Goal: Task Accomplishment & Management: Use online tool/utility

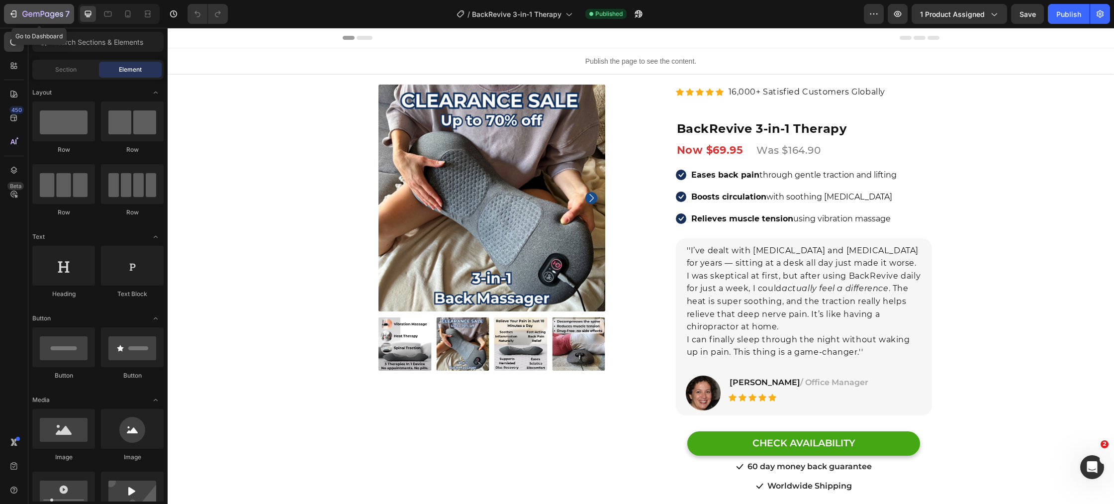
click at [17, 13] on icon "button" at bounding box center [13, 14] width 10 height 10
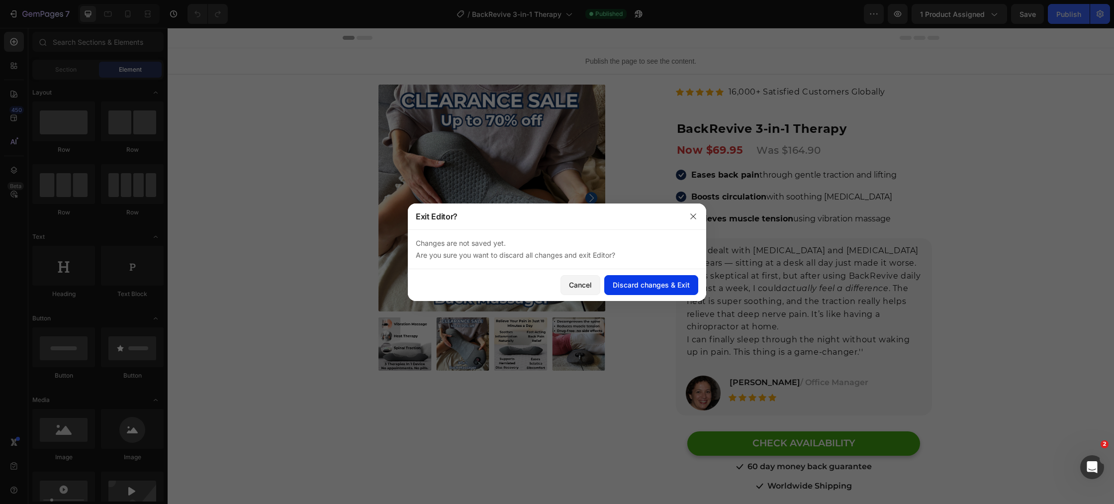
click at [666, 287] on div "Discard changes & Exit" at bounding box center [651, 285] width 77 height 10
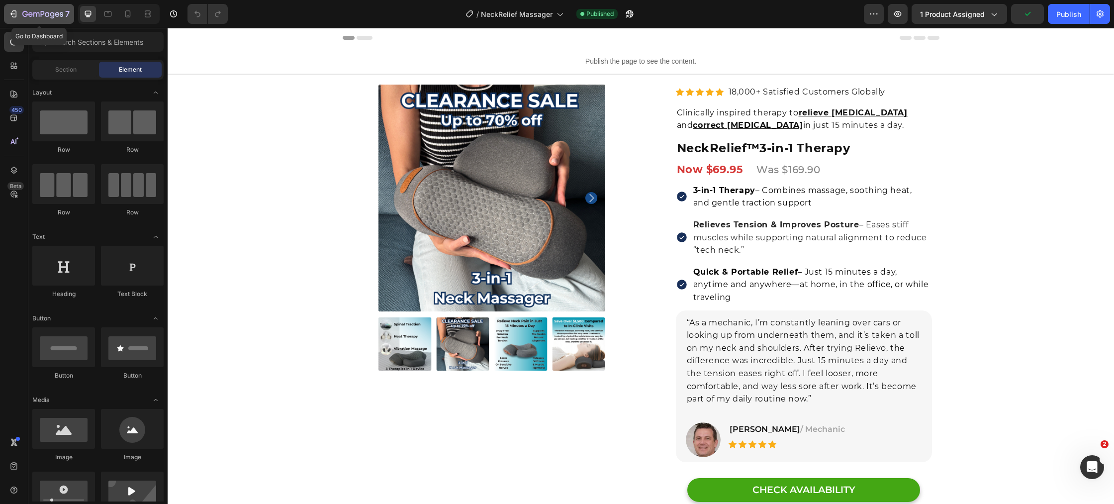
click at [49, 18] on icon "button" at bounding box center [42, 14] width 41 height 8
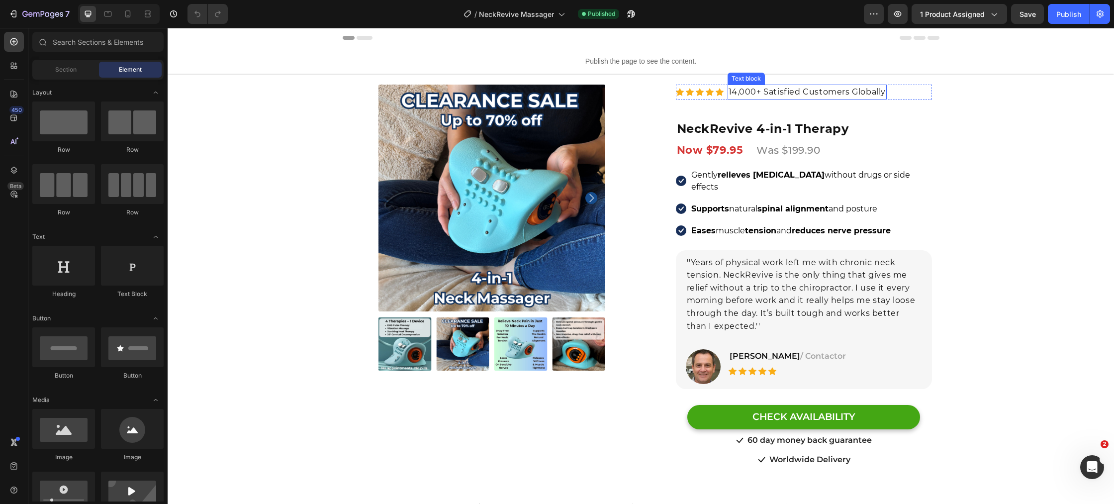
click at [737, 90] on p "14,000+ Satisfied Customers Globally" at bounding box center [808, 92] width 158 height 13
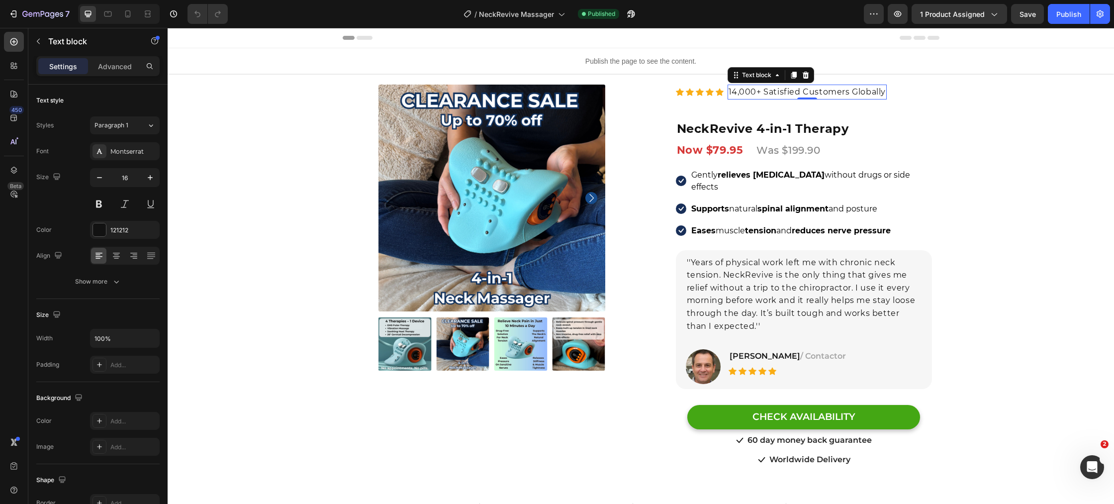
click at [735, 92] on p "14,000+ Satisfied Customers Globally" at bounding box center [808, 92] width 158 height 13
click at [322, 235] on div "Product Images Row Row Relieve Your Pain in Just 10 Minutes a Day Heading Row P…" at bounding box center [641, 322] width 947 height 417
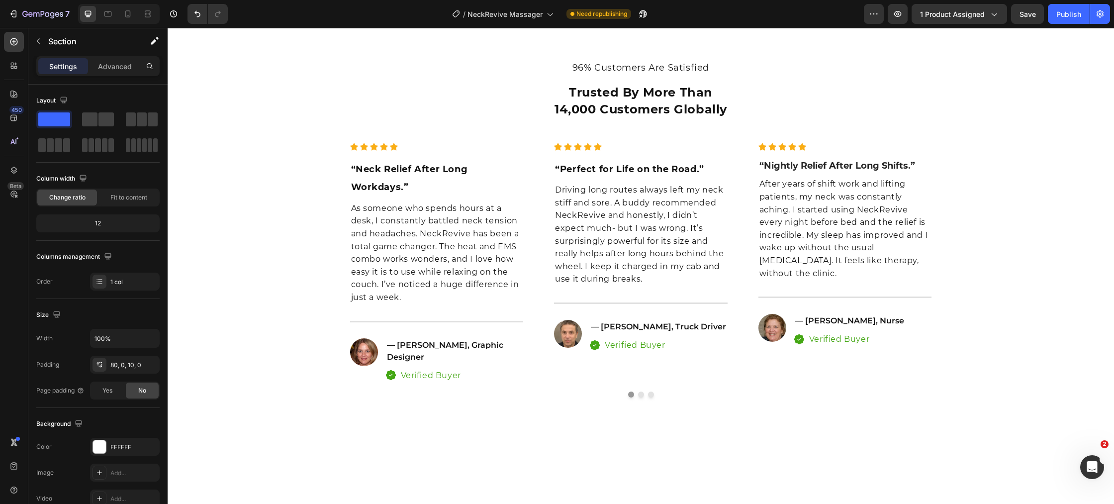
scroll to position [3123, 0]
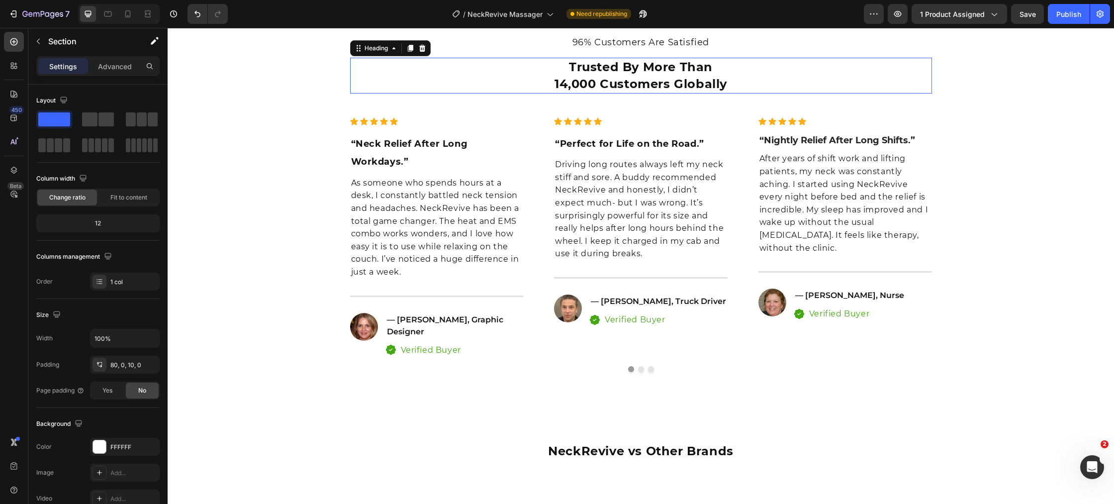
click at [566, 91] on span "14,000 Customers Globally" at bounding box center [641, 84] width 173 height 14
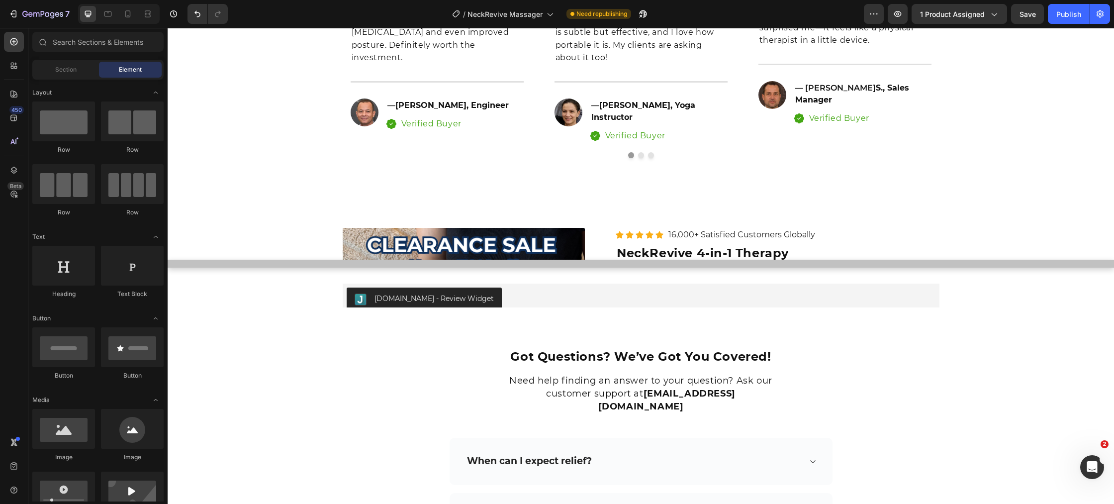
scroll to position [4545, 0]
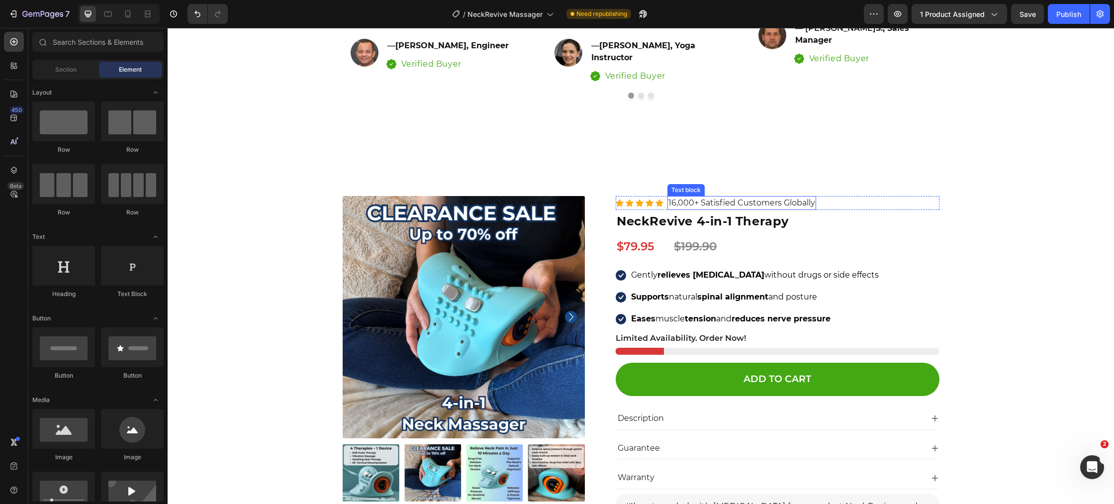
click at [676, 197] on p "16,000+ Satisfied Customers Globally" at bounding box center [742, 203] width 147 height 12
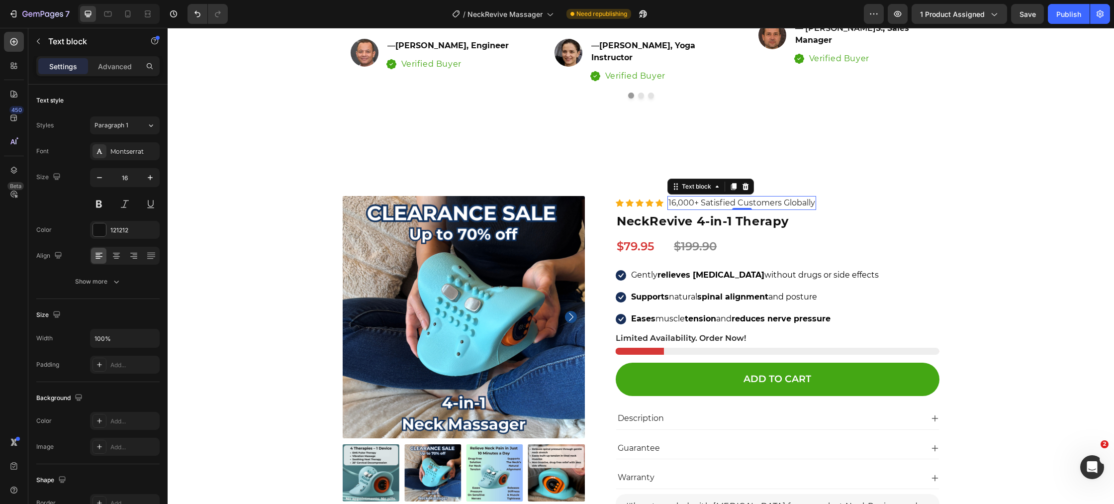
click at [675, 197] on p "16,000+ Satisfied Customers Globally" at bounding box center [742, 203] width 147 height 12
click at [281, 307] on div "Product Images Icon Icon Icon Icon Icon Icon List Hoz 22,000+ Satisfied Custome…" at bounding box center [641, 408] width 932 height 424
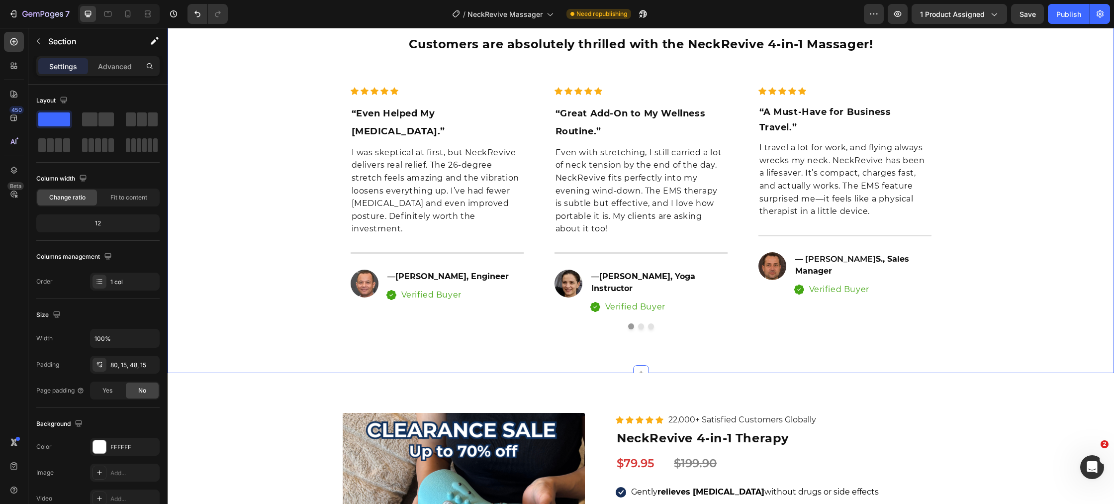
scroll to position [4249, 0]
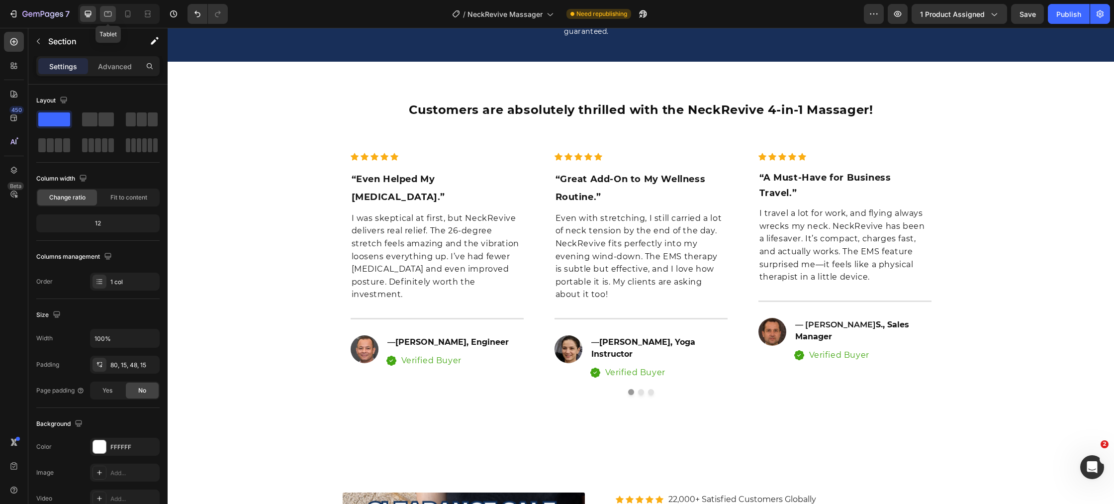
click at [106, 15] on icon at bounding box center [108, 14] width 10 height 10
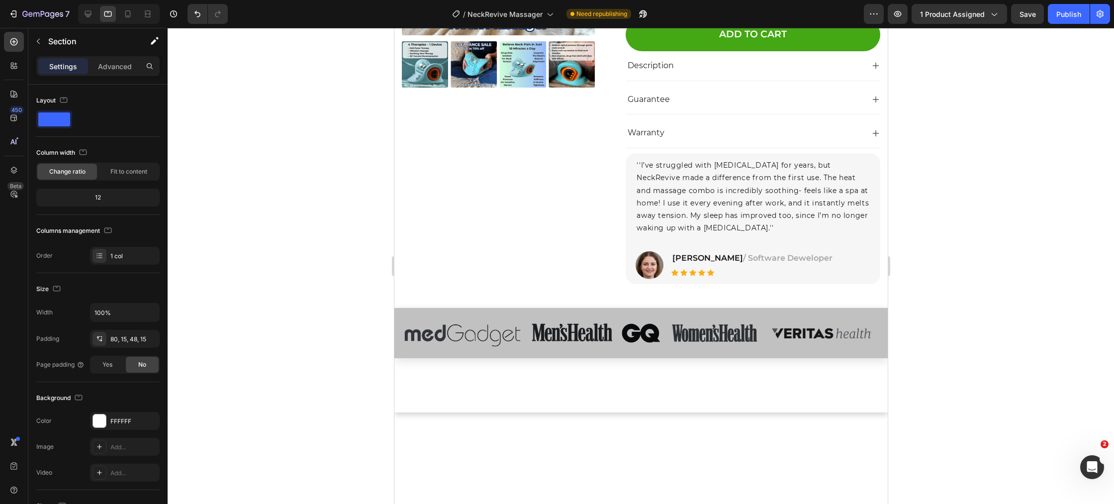
scroll to position [4730, 0]
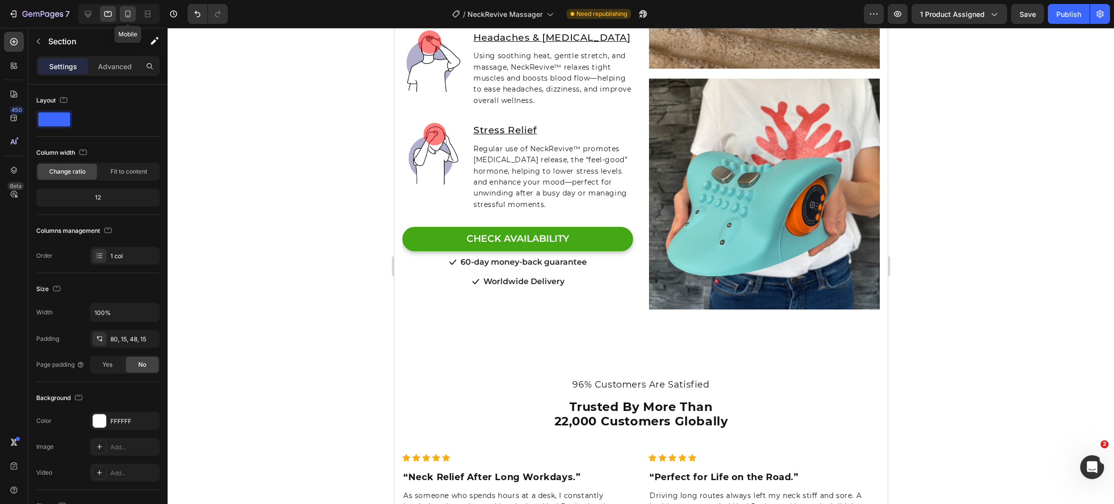
click at [127, 11] on icon at bounding box center [127, 13] width 5 height 7
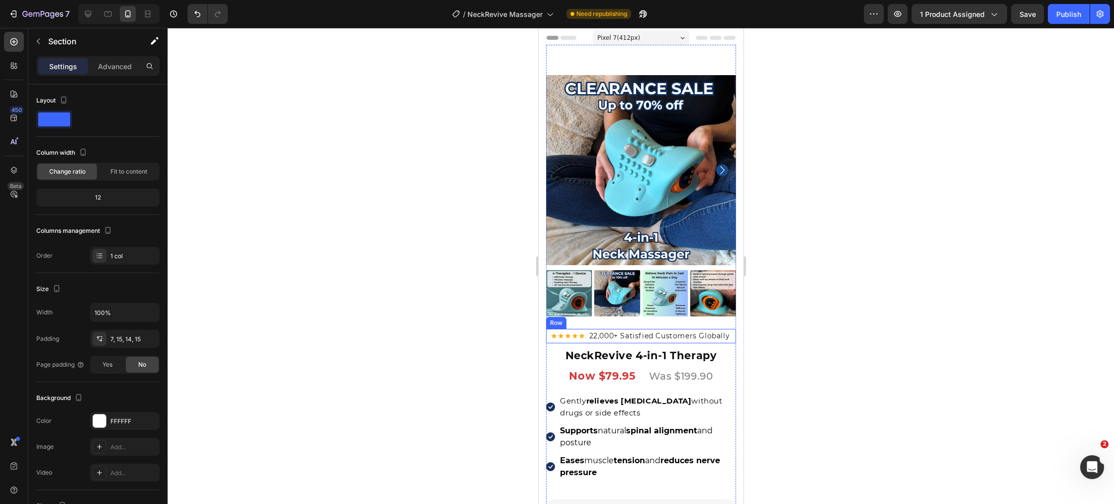
click at [553, 340] on div "Icon Icon Icon Icon Icon Icon List Hoz" at bounding box center [567, 336] width 33 height 14
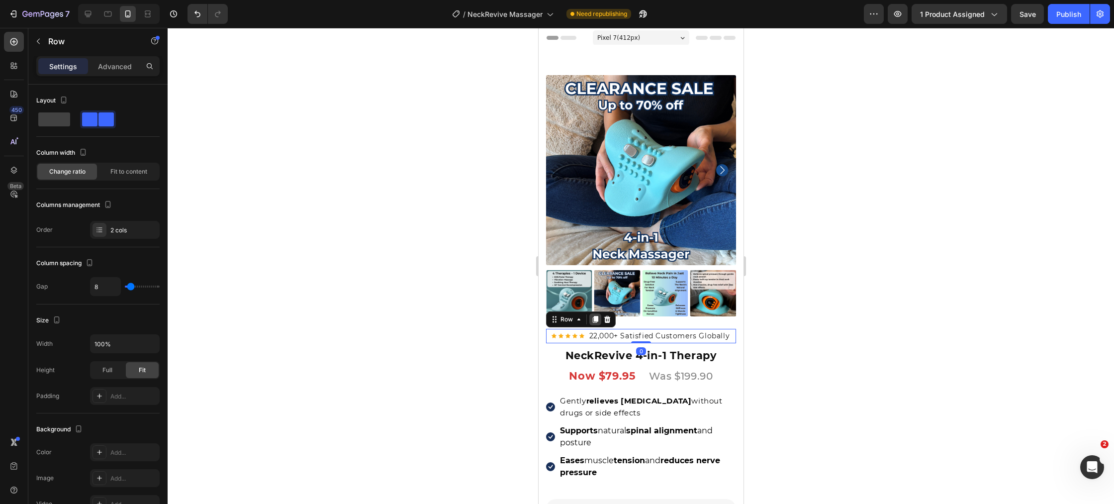
click at [593, 320] on icon at bounding box center [594, 319] width 5 height 7
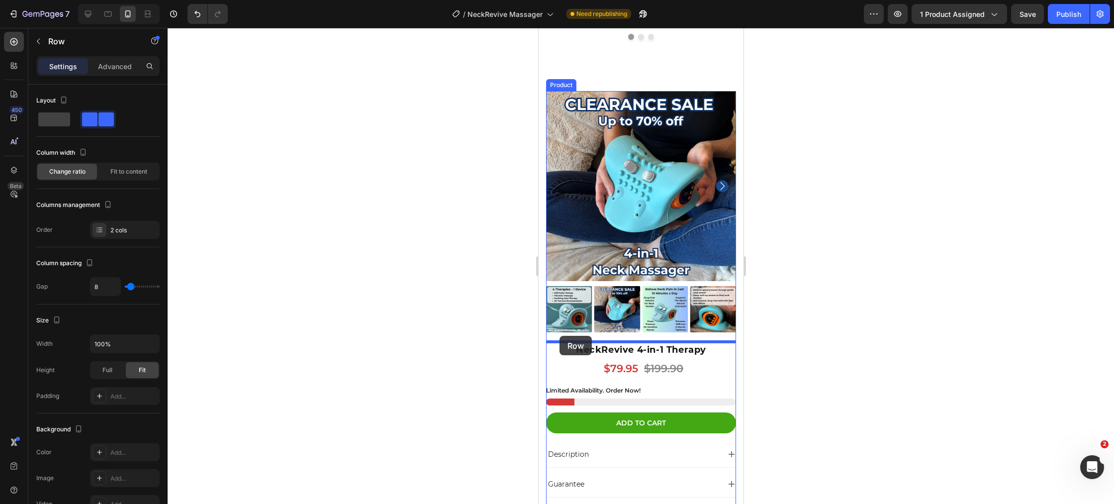
scroll to position [6328, 0]
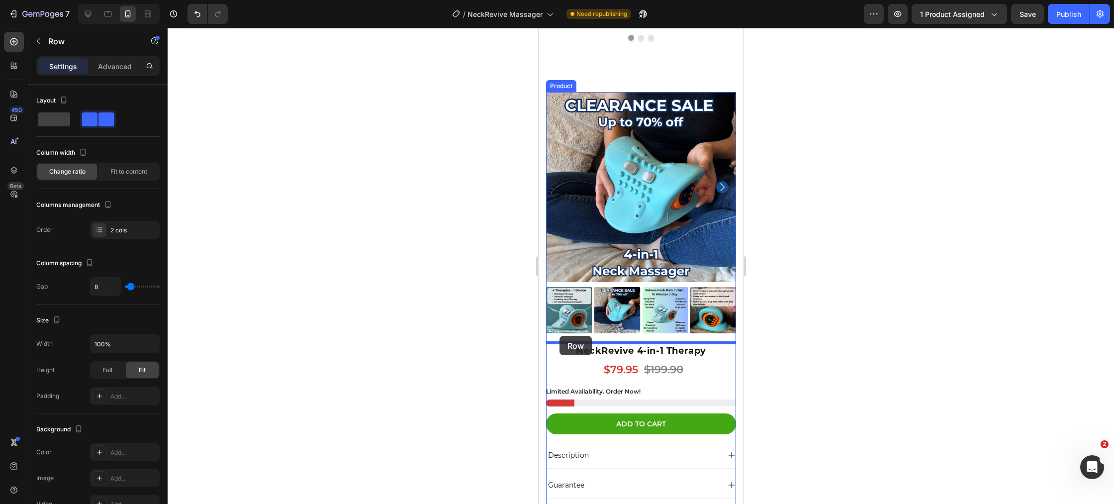
drag, startPoint x: 553, startPoint y: 335, endPoint x: 559, endPoint y: 336, distance: 6.0
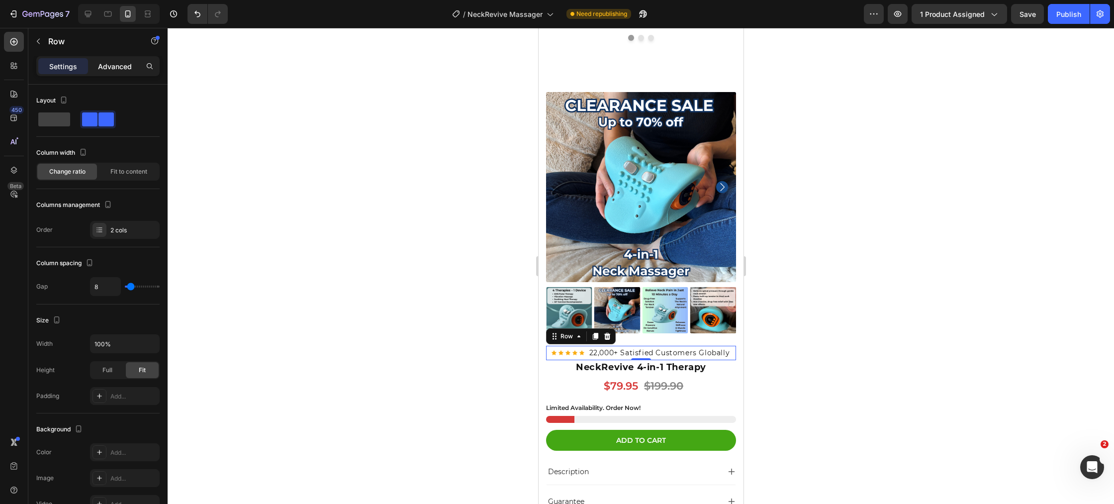
click at [117, 69] on p "Advanced" at bounding box center [115, 66] width 34 height 10
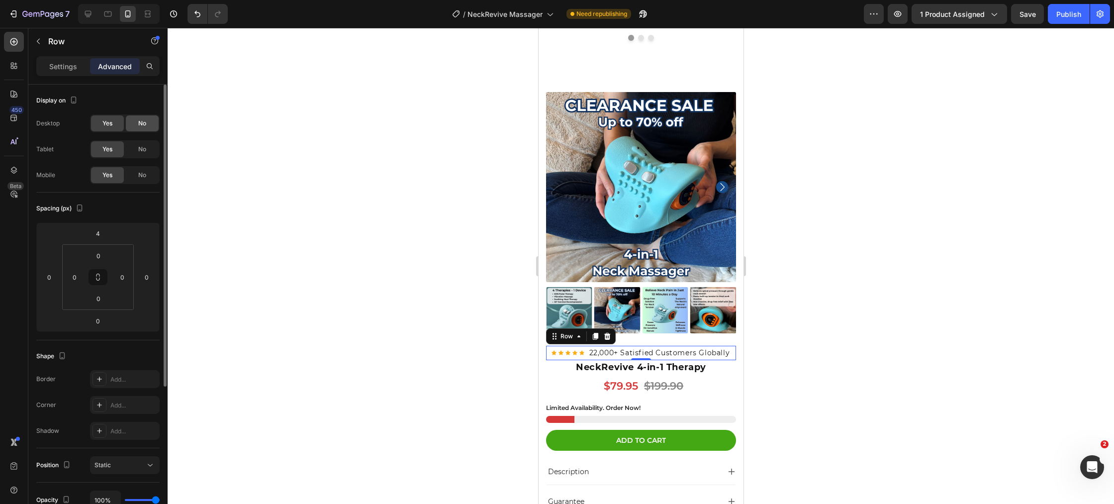
click at [141, 125] on span "No" at bounding box center [142, 123] width 8 height 9
drag, startPoint x: 144, startPoint y: 143, endPoint x: 154, endPoint y: 149, distance: 11.2
click at [146, 145] on div "No" at bounding box center [142, 149] width 33 height 16
click at [408, 253] on div at bounding box center [641, 266] width 947 height 476
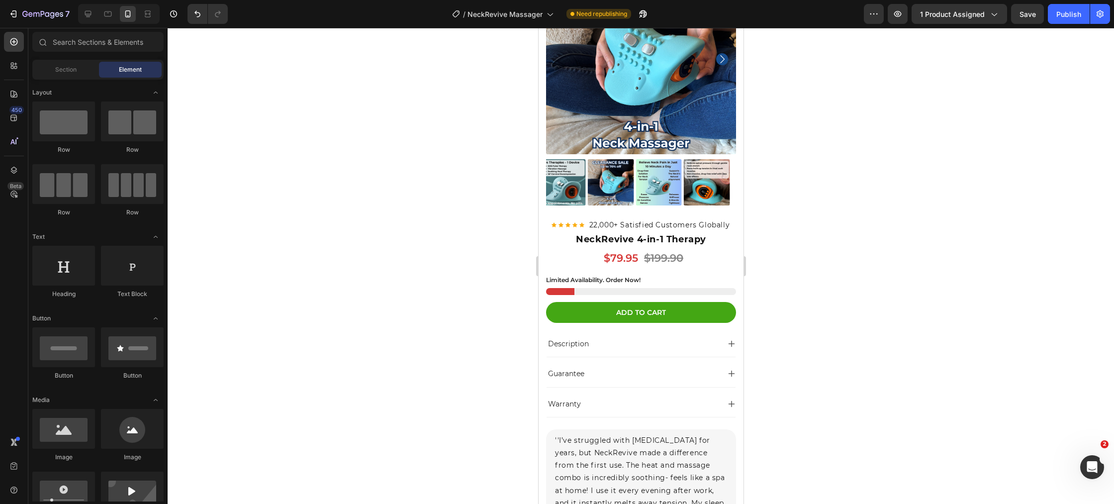
scroll to position [6417, 0]
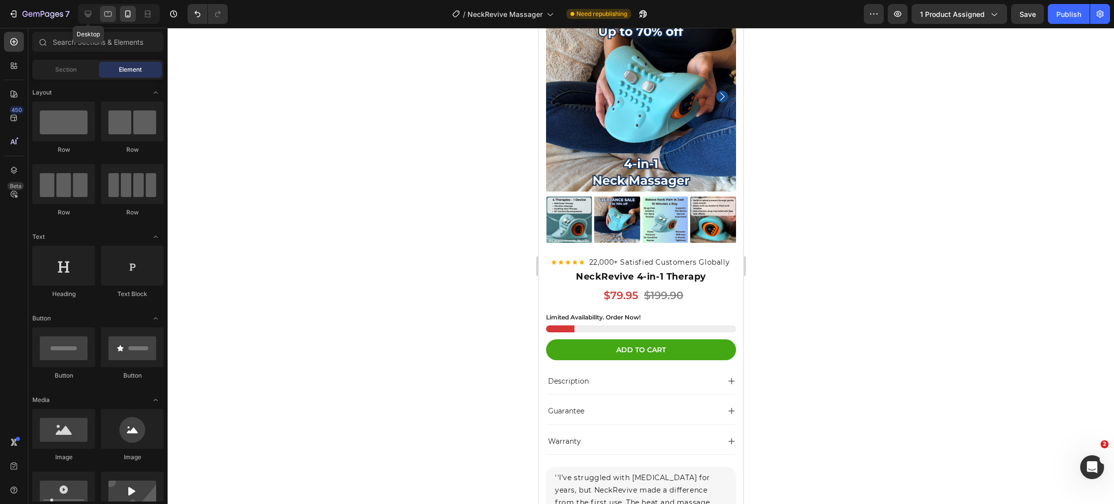
drag, startPoint x: 90, startPoint y: 8, endPoint x: 108, endPoint y: 20, distance: 22.4
click at [90, 9] on icon at bounding box center [88, 14] width 10 height 10
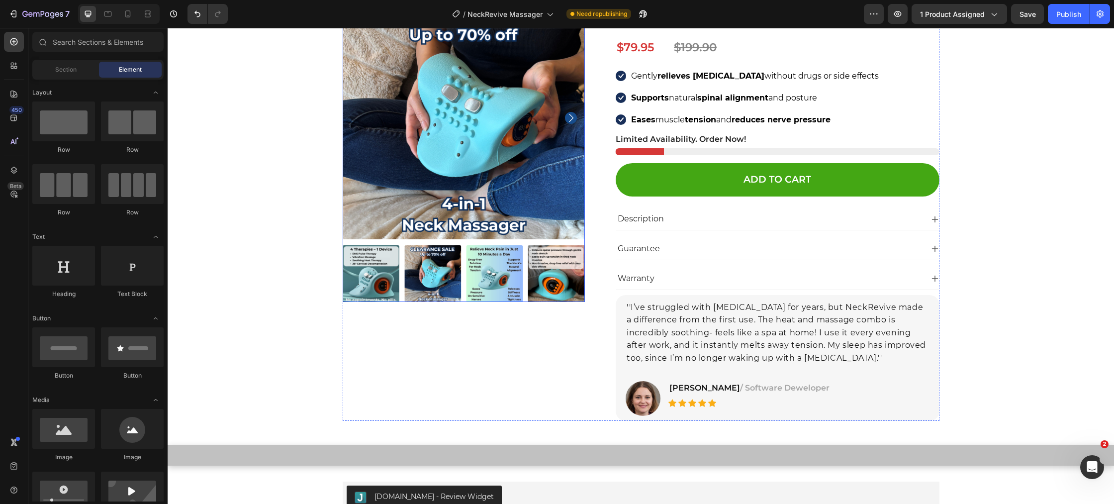
scroll to position [6342, 0]
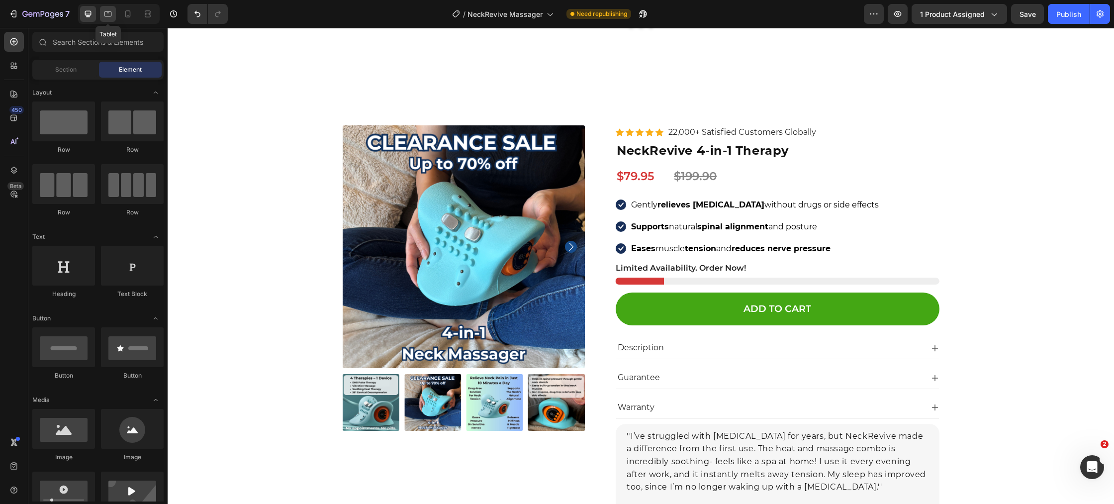
click at [102, 16] on div at bounding box center [108, 14] width 16 height 16
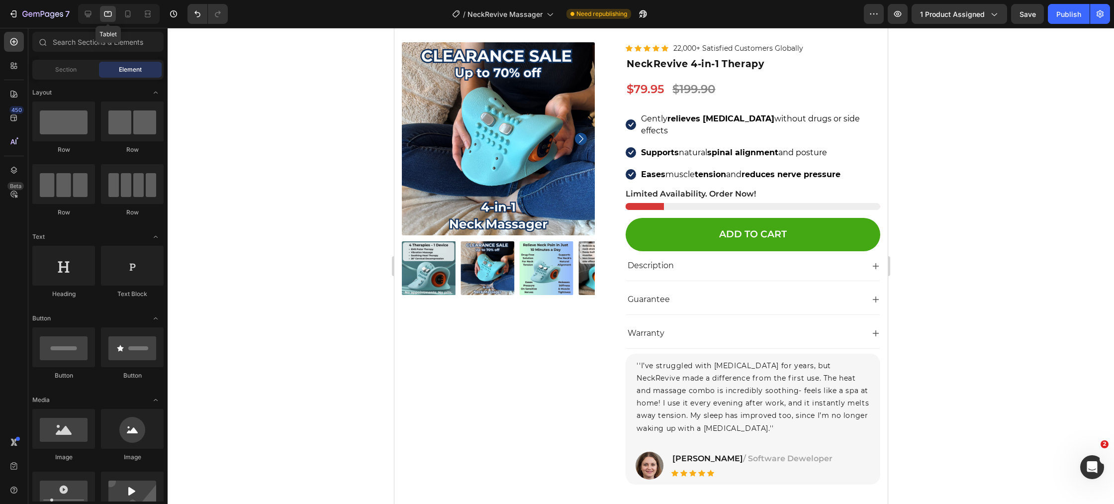
scroll to position [6284, 0]
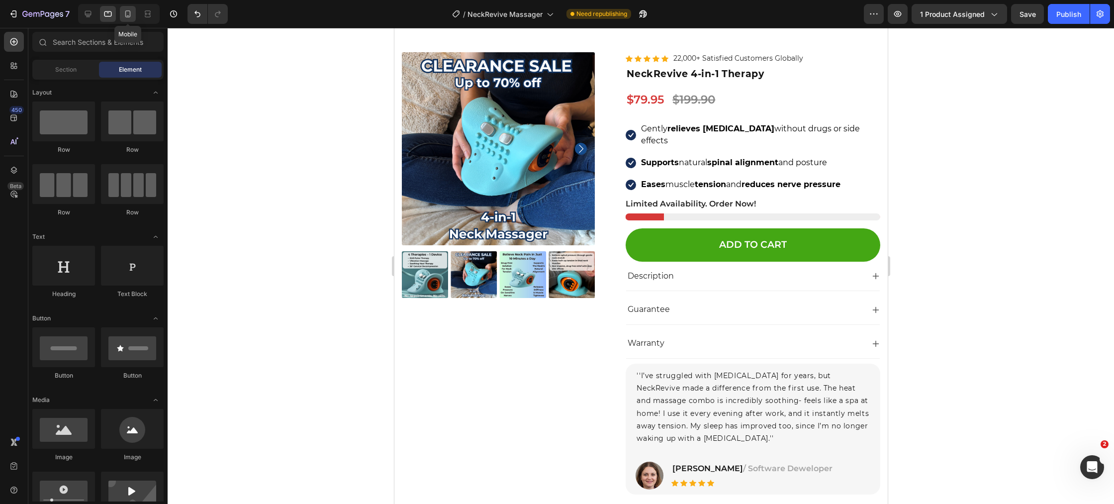
click at [125, 15] on icon at bounding box center [127, 13] width 5 height 7
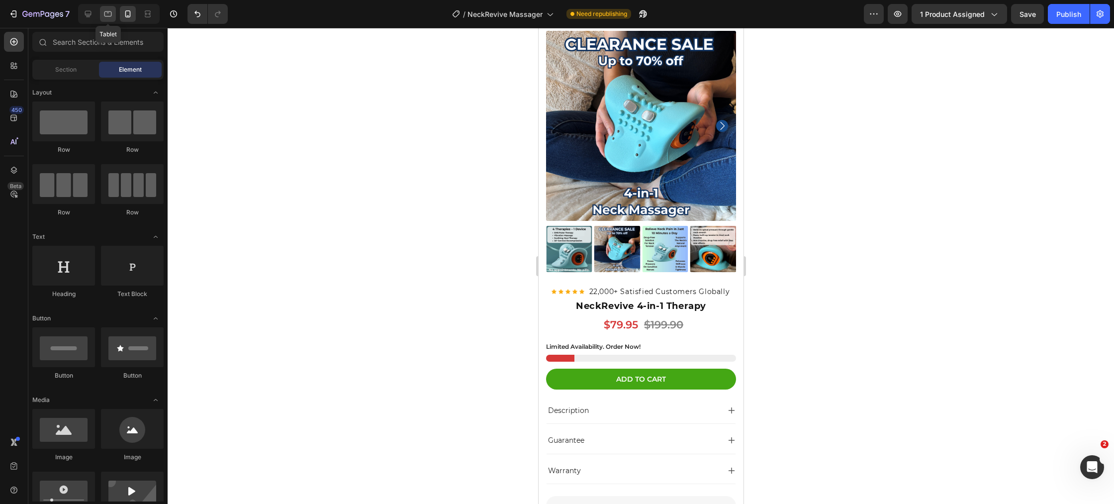
click at [109, 16] on icon at bounding box center [107, 13] width 7 height 5
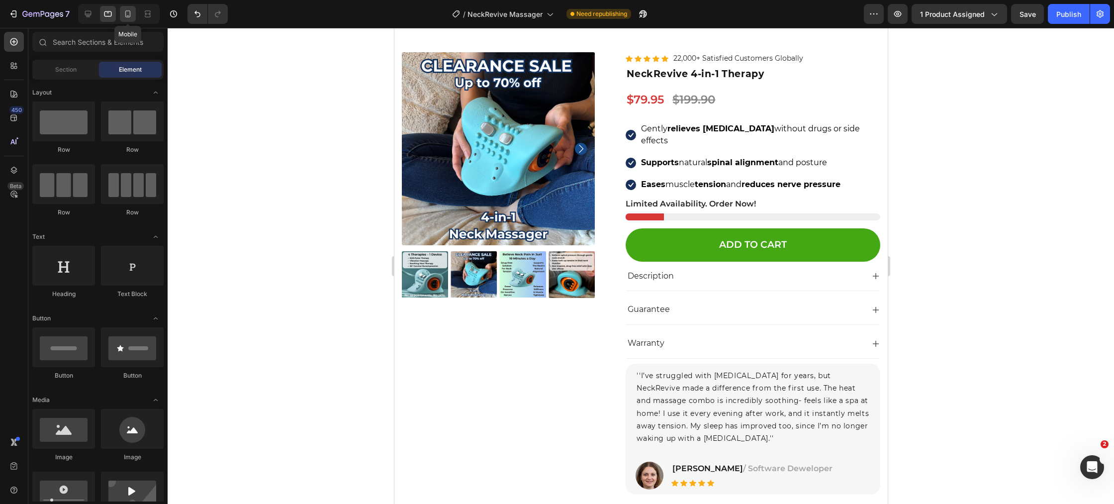
click at [131, 16] on icon at bounding box center [128, 14] width 10 height 10
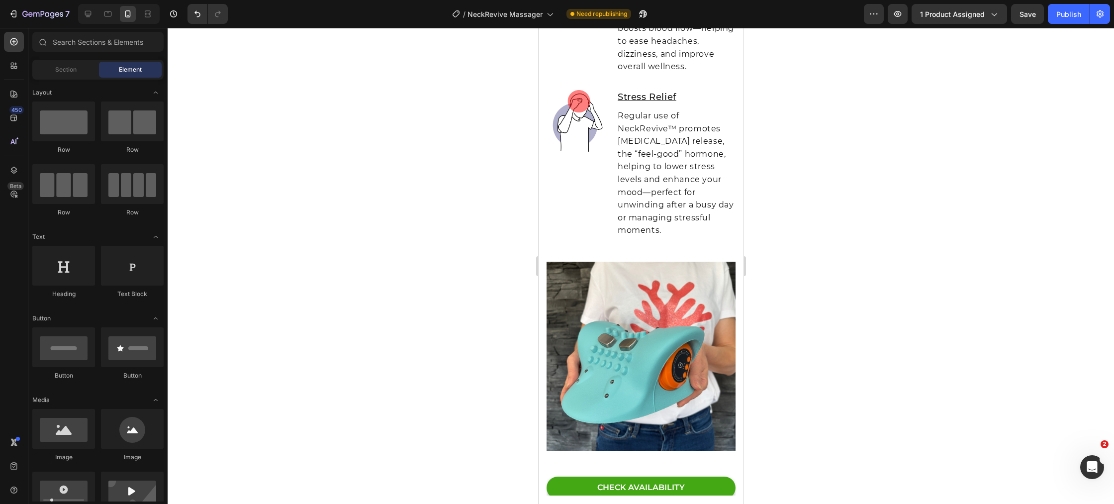
scroll to position [4384, 0]
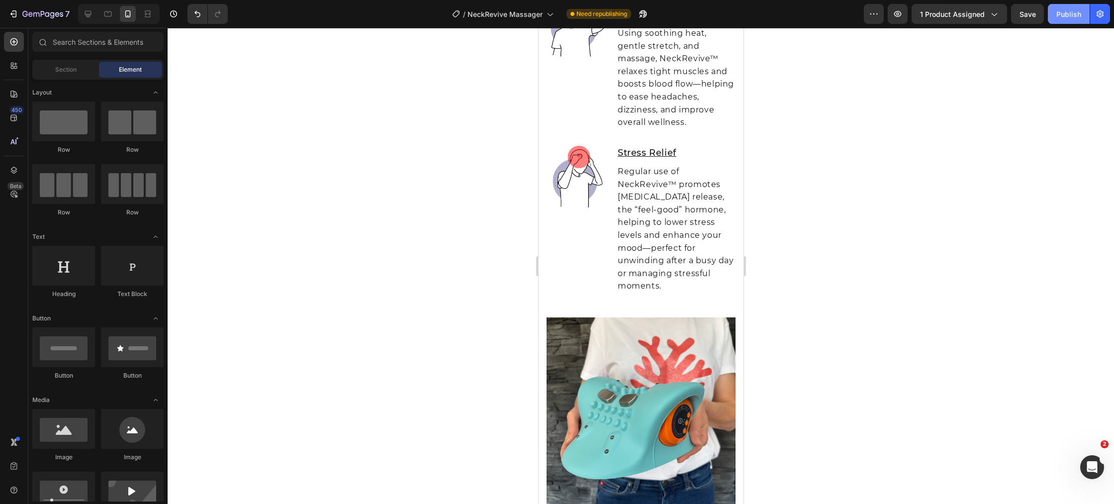
drag, startPoint x: 1070, startPoint y: 9, endPoint x: 1048, endPoint y: 18, distance: 23.2
click at [1070, 9] on div "Publish" at bounding box center [1069, 14] width 25 height 10
